Goal: Transaction & Acquisition: Purchase product/service

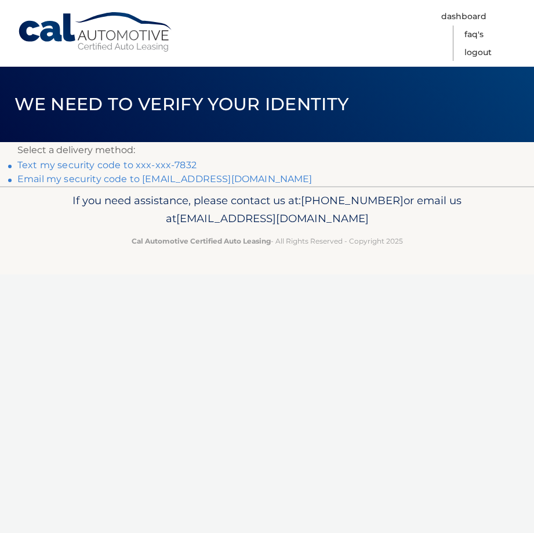
click at [38, 162] on link "Text my security code to xxx-xxx-7832" at bounding box center [106, 164] width 179 height 11
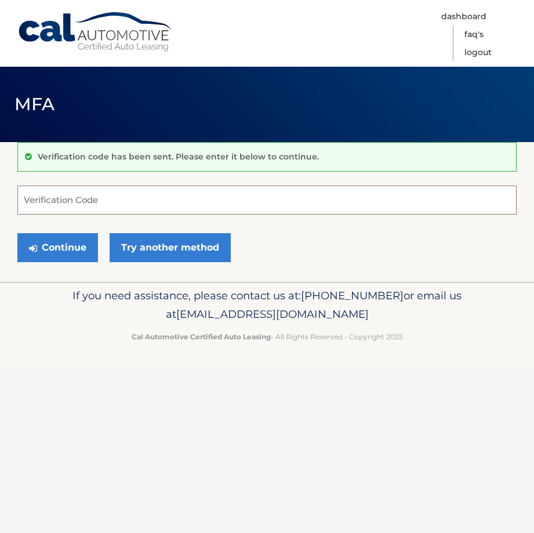
click at [69, 202] on input "Verification Code" at bounding box center [266, 200] width 499 height 29
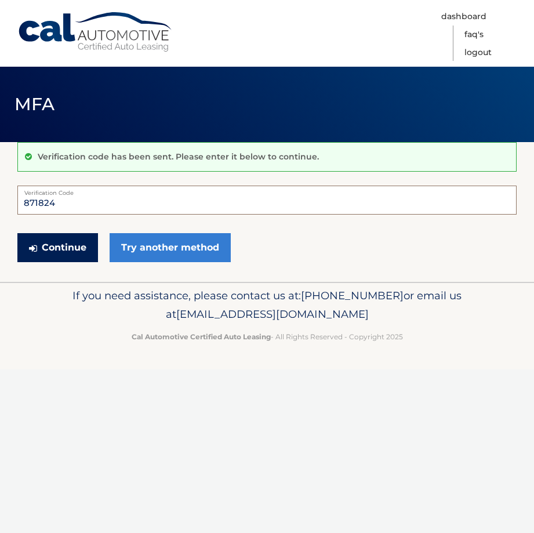
type input "871824"
click at [84, 246] on button "Continue" at bounding box center [57, 247] width 81 height 29
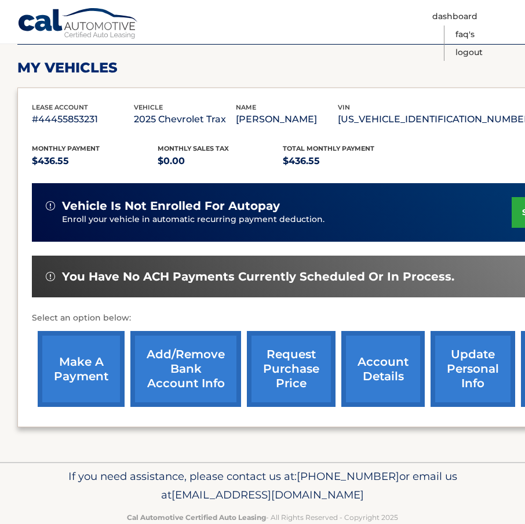
scroll to position [174, 0]
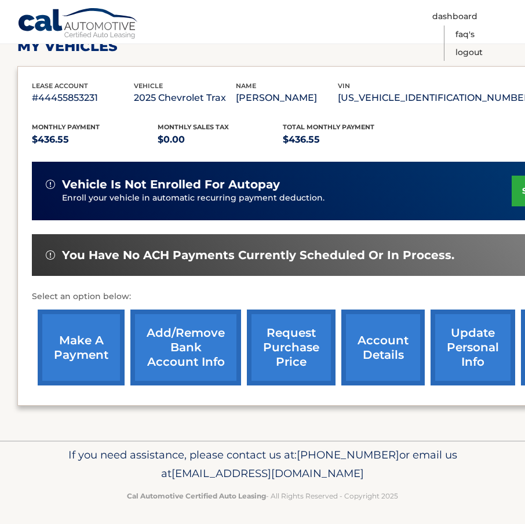
click at [87, 343] on link "make a payment" at bounding box center [81, 348] width 87 height 76
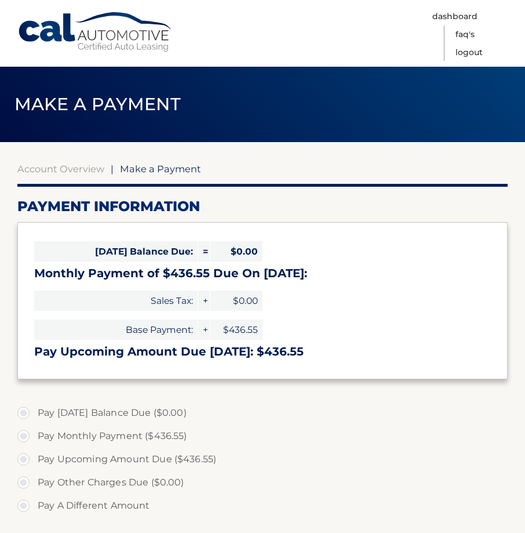
select select "YzhhMzExY2EtOTkzYi00NzMwLWI5ZWItZjYxZTU5ZDY0NWM5"
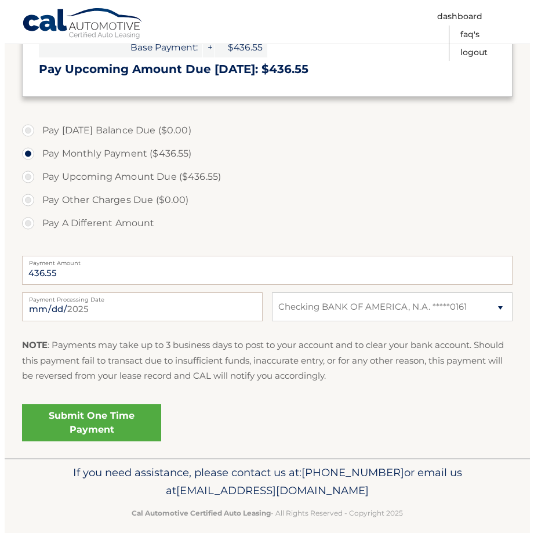
scroll to position [290, 0]
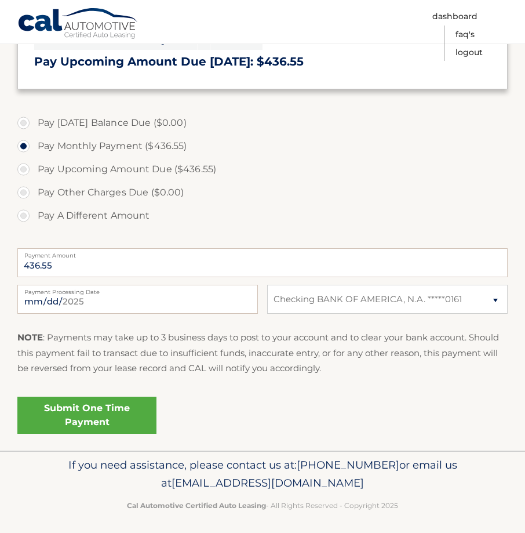
click at [89, 419] on link "Submit One Time Payment" at bounding box center [86, 415] width 139 height 37
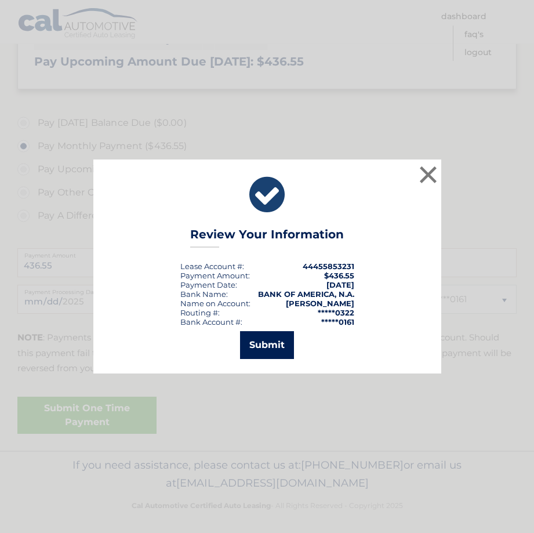
click at [255, 345] on button "Submit" at bounding box center [267, 345] width 54 height 28
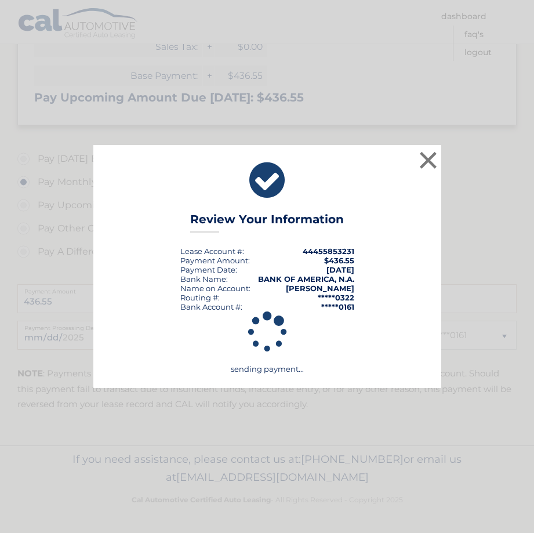
scroll to position [254, 0]
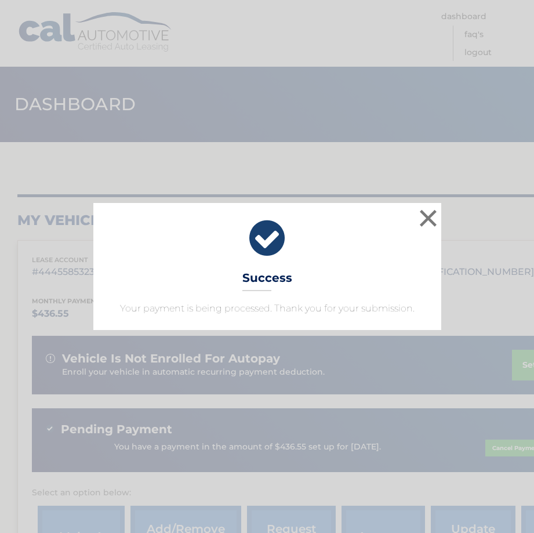
click at [133, 466] on div "× Success Your payment is being processed. Thank you for your submission. Loadi…" at bounding box center [267, 266] width 534 height 533
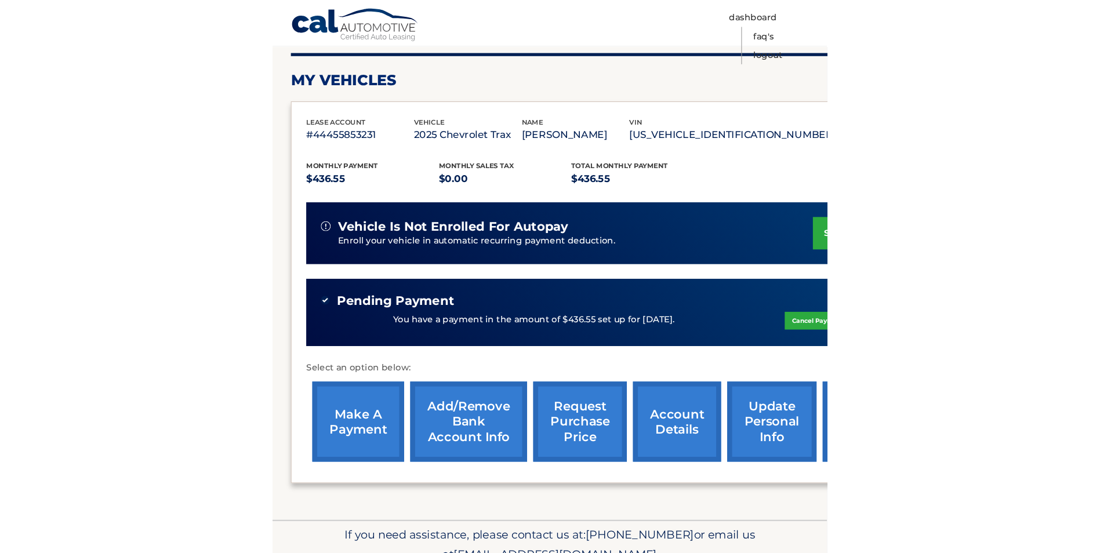
scroll to position [116, 0]
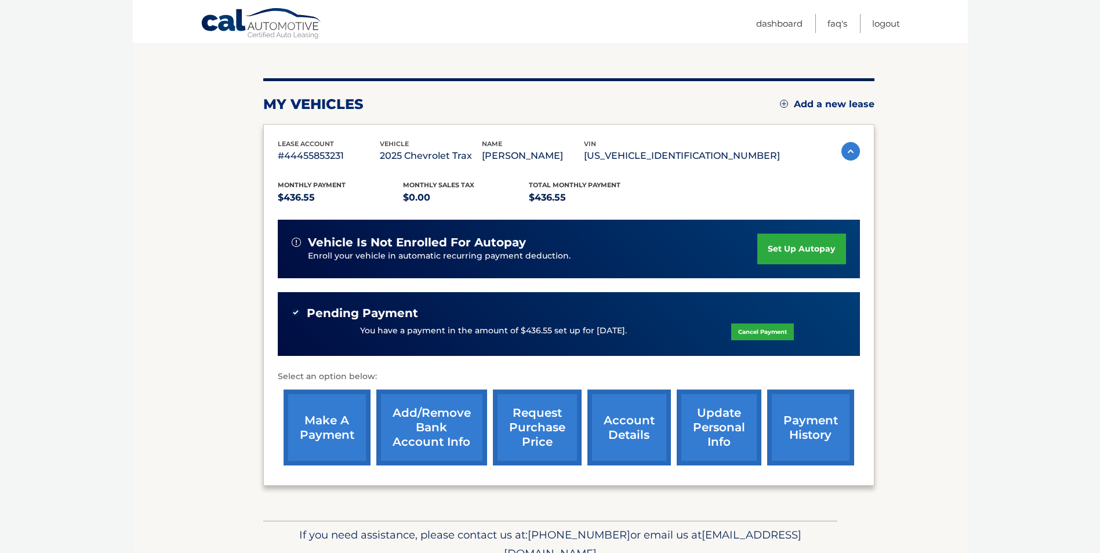
click at [534, 429] on link "payment history" at bounding box center [810, 428] width 87 height 76
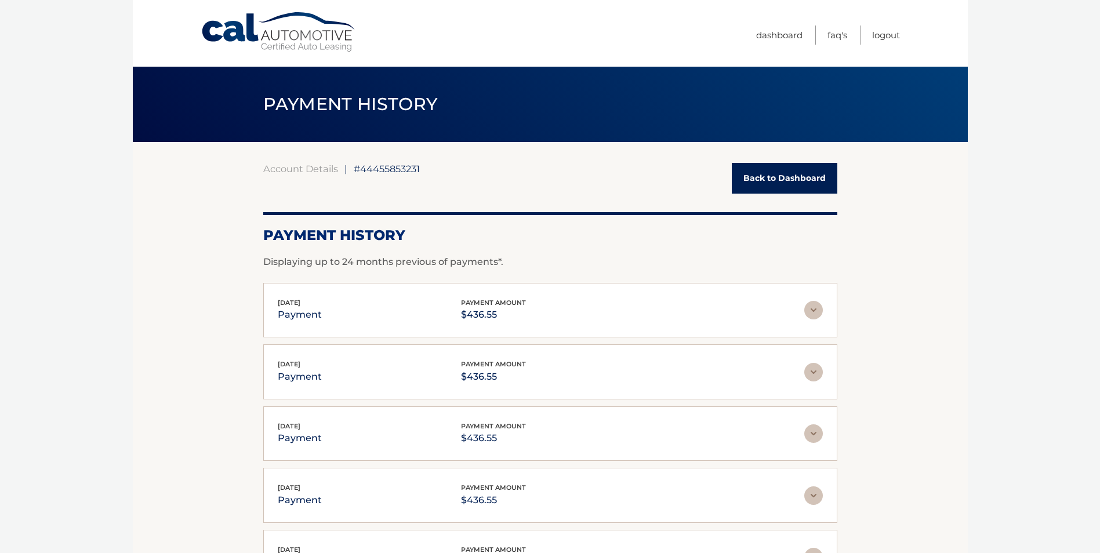
click at [760, 172] on link "Back to Dashboard" at bounding box center [785, 178] width 106 height 31
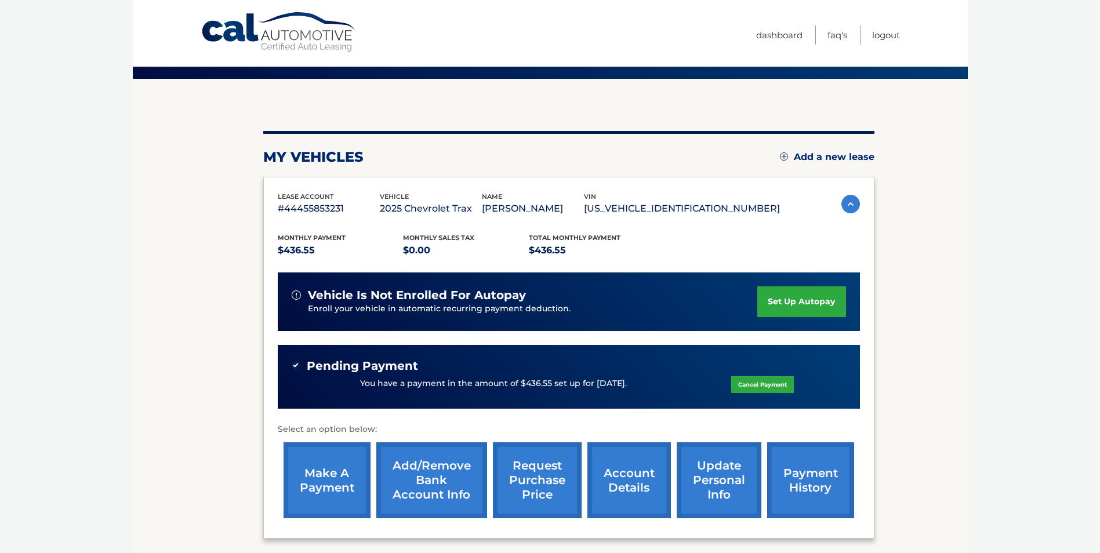
scroll to position [172, 0]
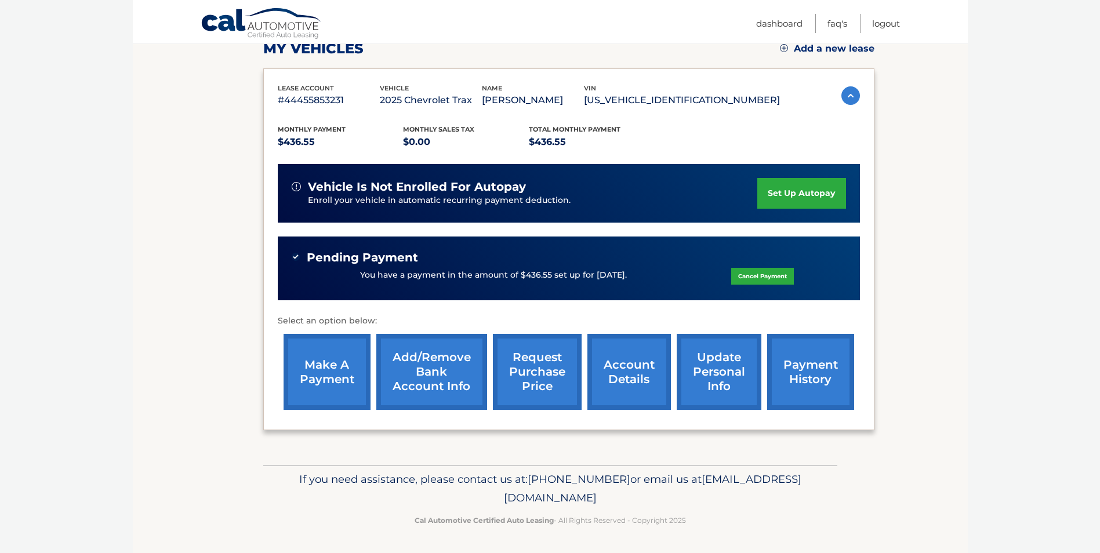
click at [329, 382] on link "make a payment" at bounding box center [327, 372] width 87 height 76
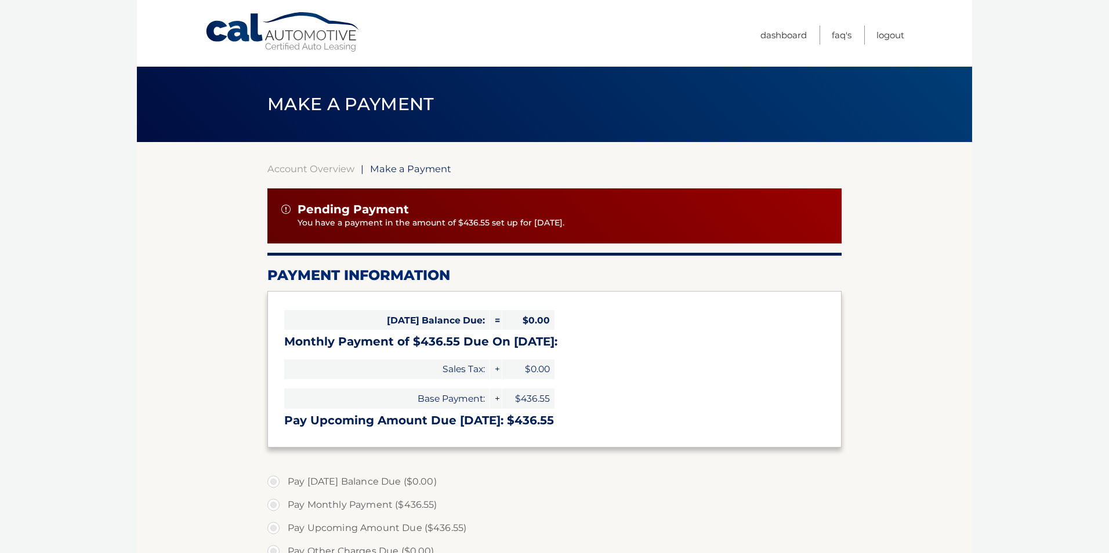
select select "YzhhMzExY2EtOTkzYi00NzMwLWI5ZWItZjYxZTU5ZDY0NWM5"
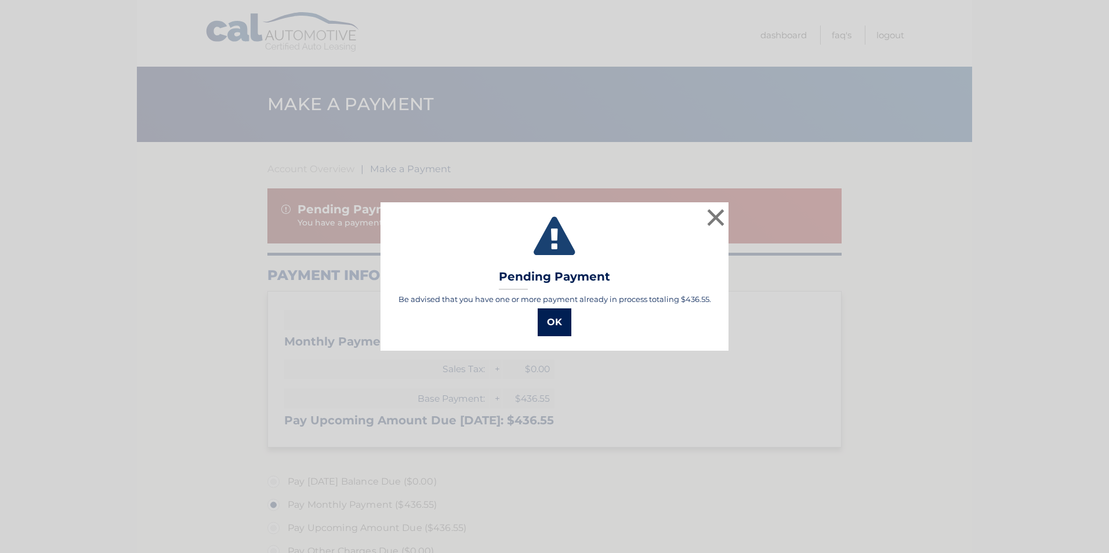
click at [544, 325] on button "OK" at bounding box center [555, 323] width 34 height 28
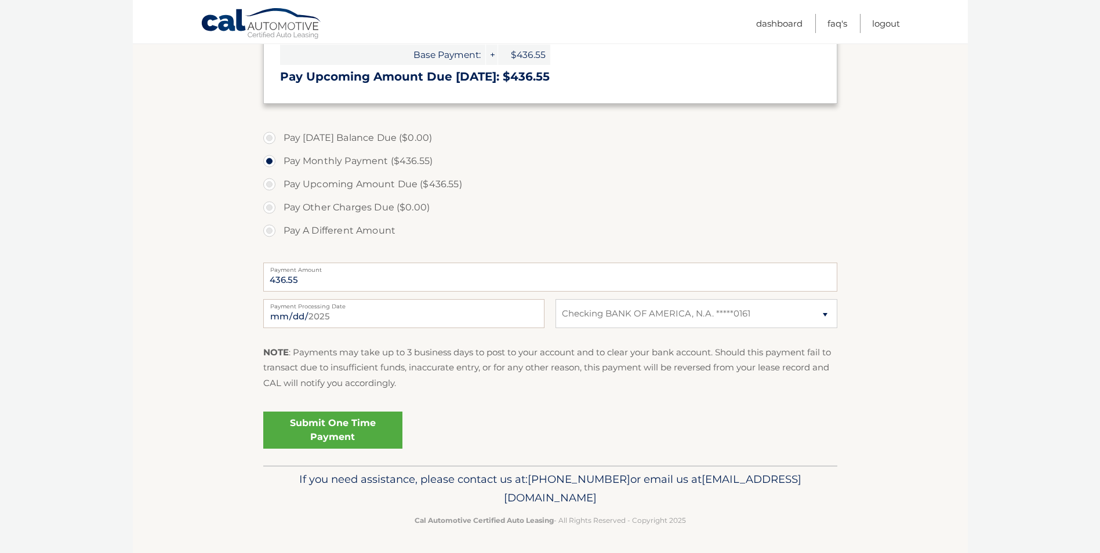
scroll to position [286, 0]
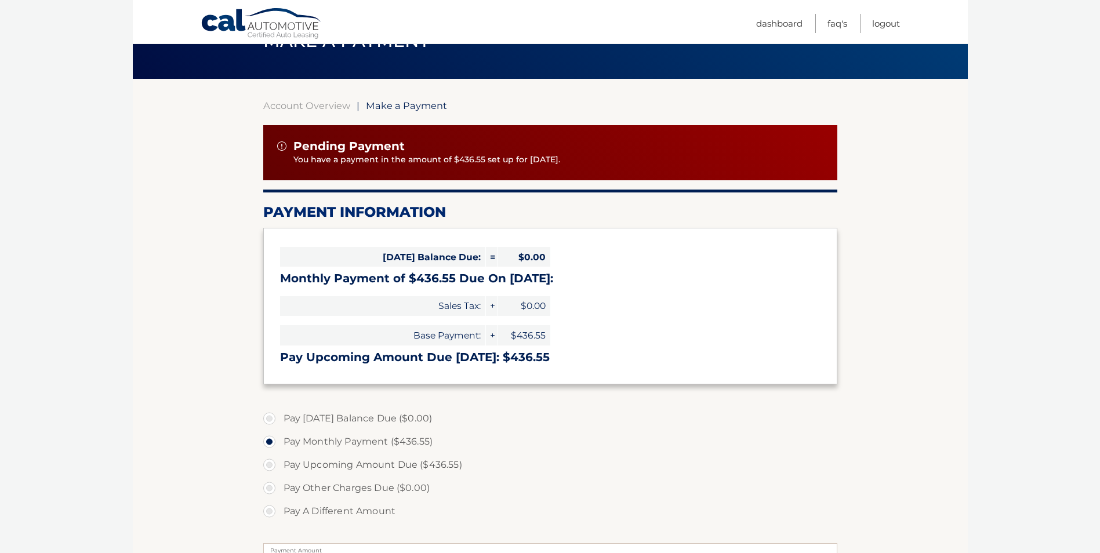
scroll to position [0, 0]
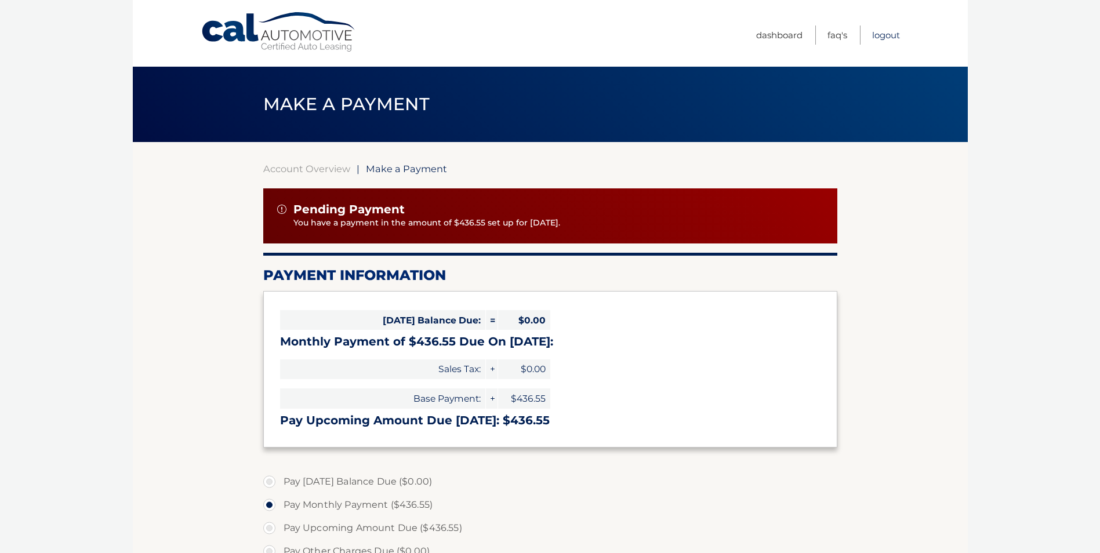
click at [884, 39] on link "Logout" at bounding box center [886, 35] width 28 height 19
